Goal: Transaction & Acquisition: Obtain resource

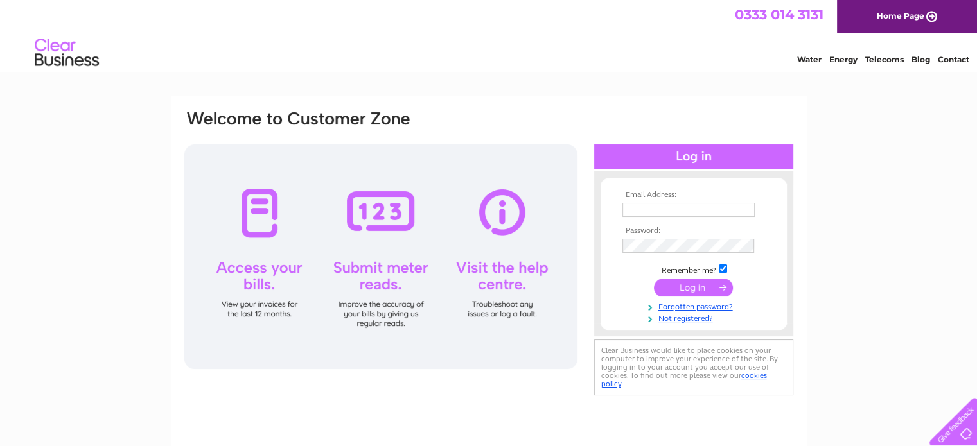
type input "scott@goodsonparkbury.com"
click at [696, 290] on input "submit" at bounding box center [693, 288] width 79 height 18
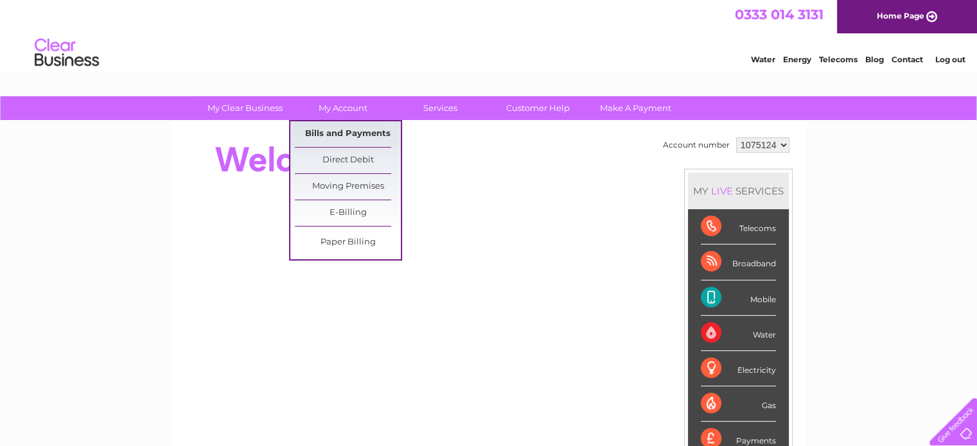
click at [348, 135] on link "Bills and Payments" at bounding box center [348, 134] width 106 height 26
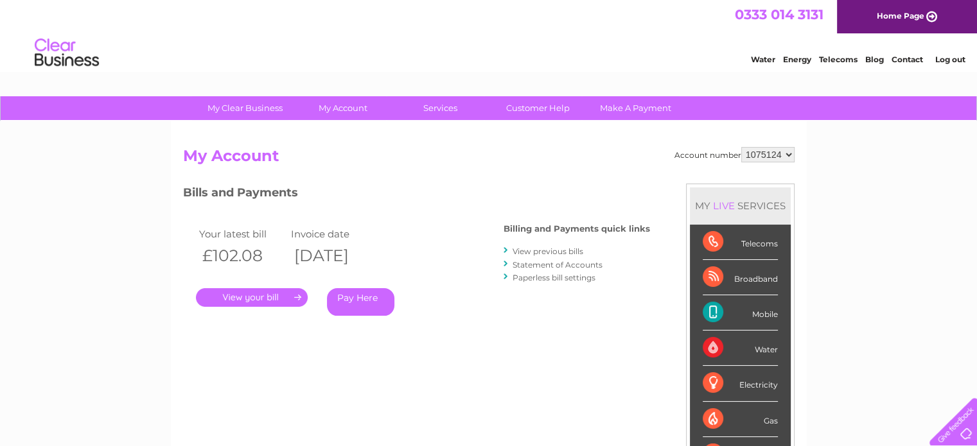
click at [244, 297] on link "." at bounding box center [252, 297] width 112 height 19
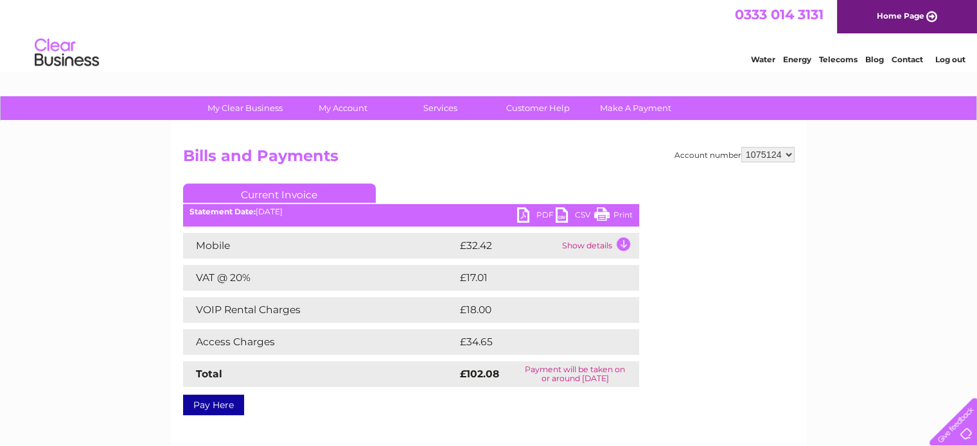
click at [619, 241] on td "Show details" at bounding box center [599, 246] width 80 height 26
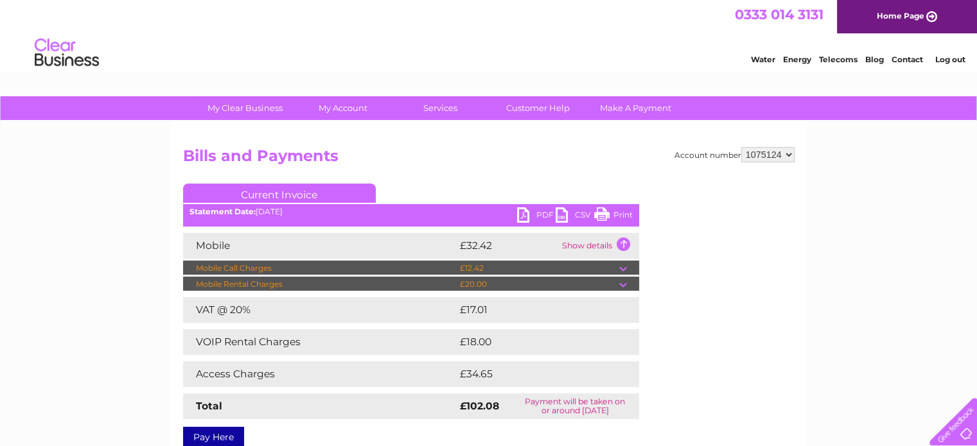
click at [623, 268] on td at bounding box center [629, 268] width 20 height 15
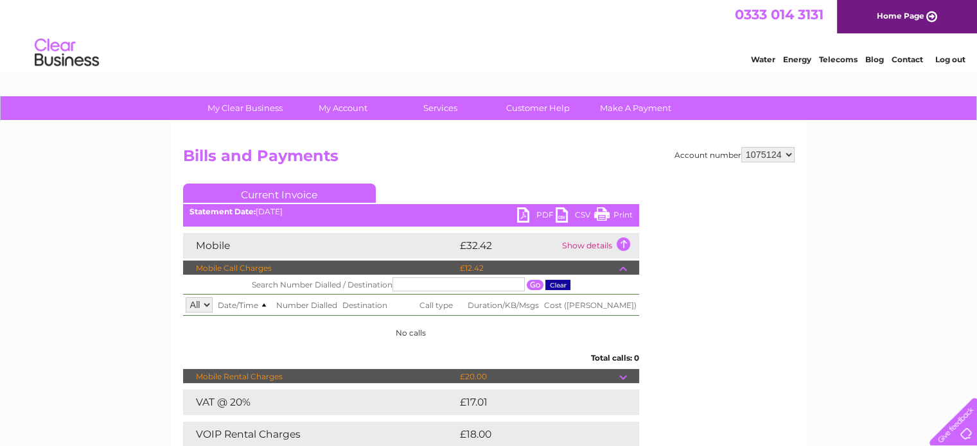
click at [622, 372] on td at bounding box center [629, 376] width 20 height 15
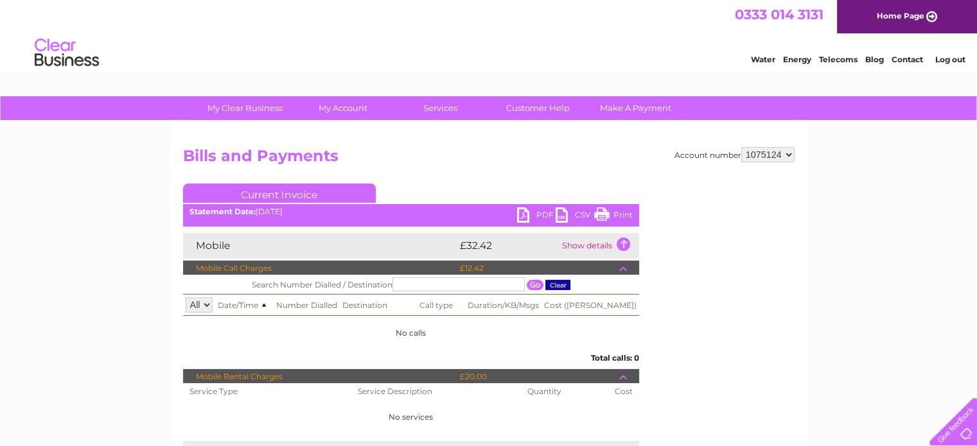
click at [541, 208] on link "PDF" at bounding box center [536, 216] width 39 height 19
